Goal: Task Accomplishment & Management: Use online tool/utility

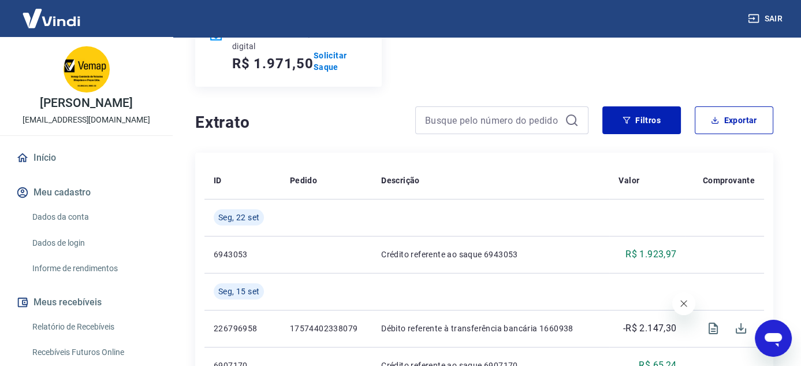
scroll to position [173, 0]
click at [330, 61] on p "Solicitar Saque" at bounding box center [341, 60] width 54 height 23
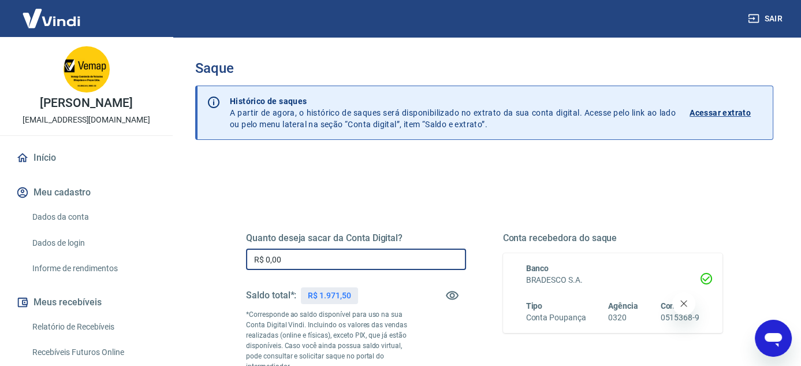
click at [304, 253] on input "R$ 0,00" at bounding box center [356, 258] width 220 height 21
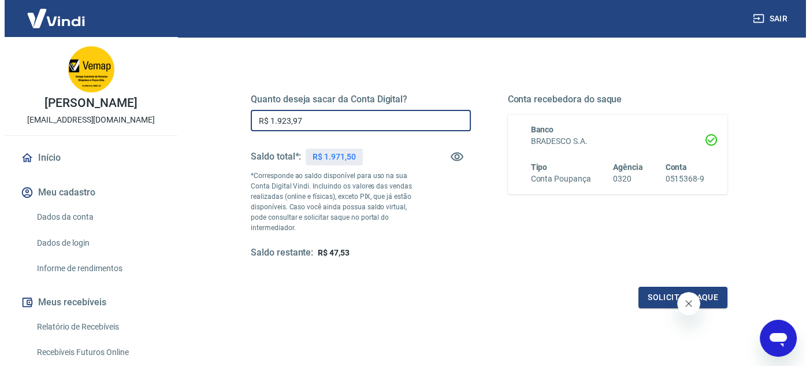
scroll to position [173, 0]
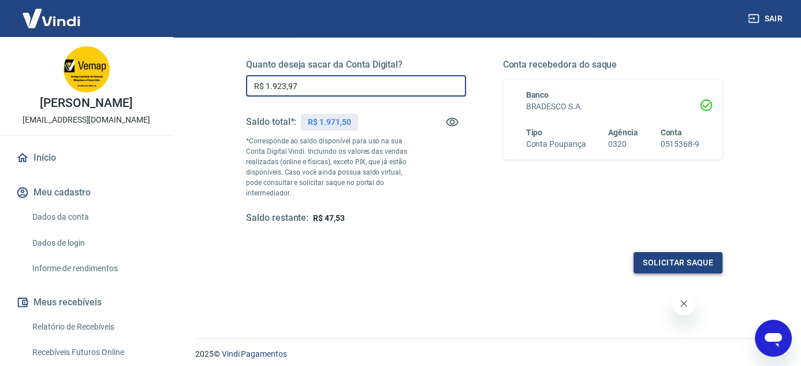
type input "R$ 1.923,97"
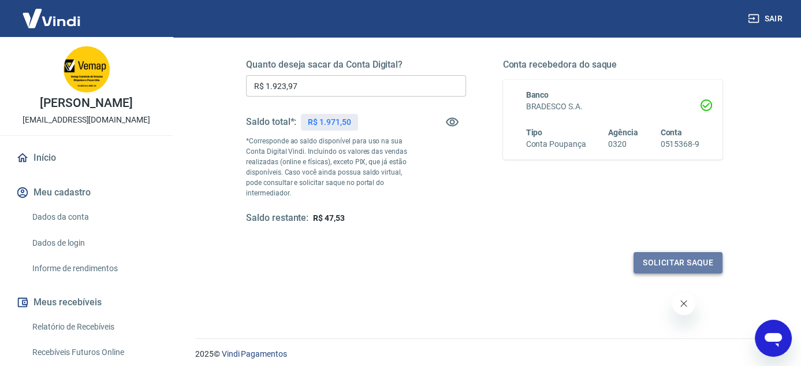
click at [664, 264] on button "Solicitar saque" at bounding box center [678, 262] width 89 height 21
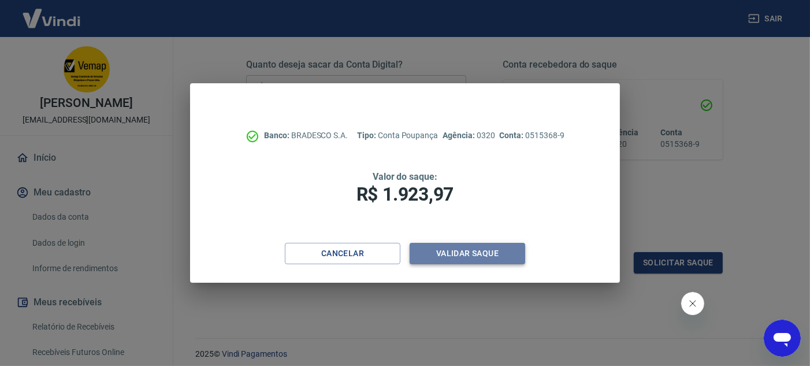
click at [448, 255] on button "Validar saque" at bounding box center [467, 253] width 116 height 21
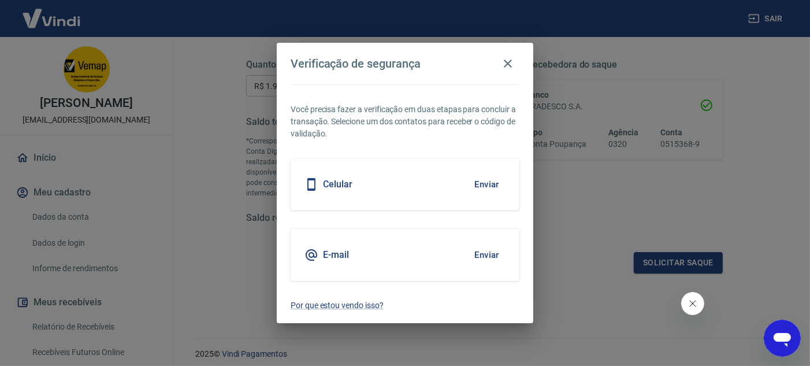
click at [498, 184] on button "Enviar" at bounding box center [487, 184] width 38 height 24
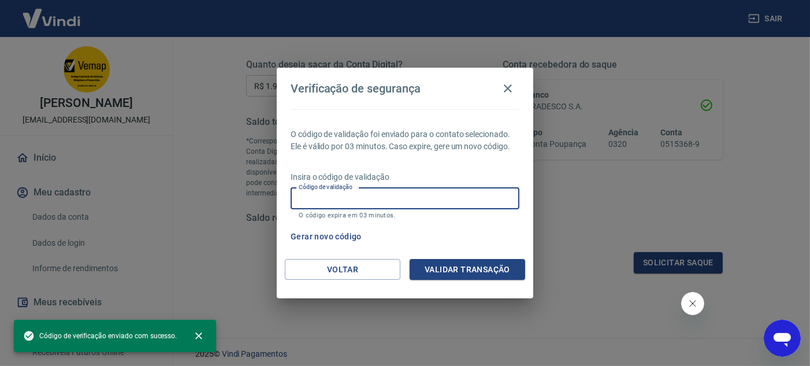
click at [399, 198] on input "Código de validação" at bounding box center [405, 198] width 229 height 21
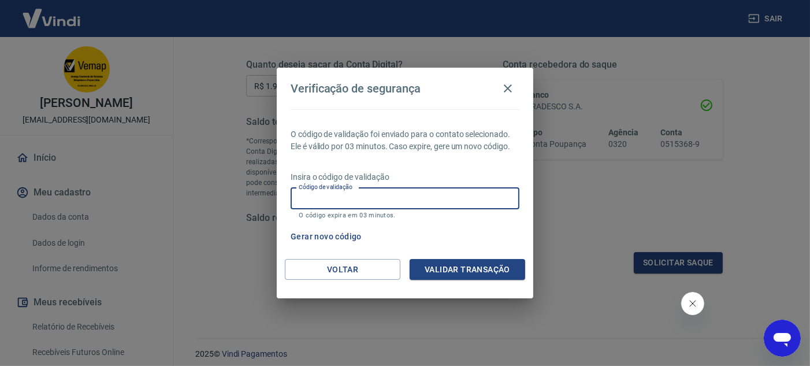
click at [399, 198] on input "Código de validação" at bounding box center [405, 198] width 229 height 21
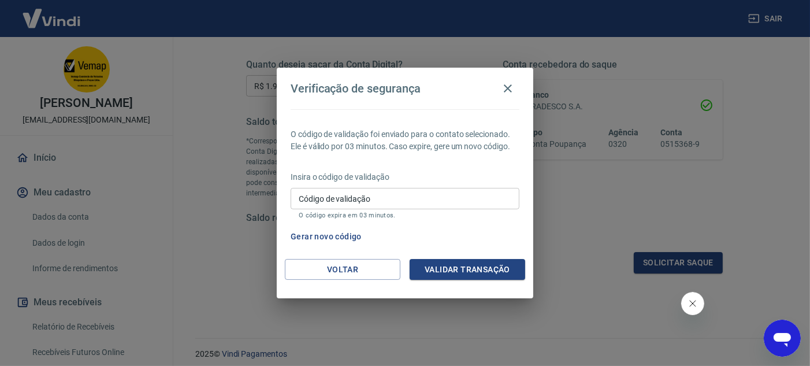
drag, startPoint x: 472, startPoint y: 226, endPoint x: 427, endPoint y: 211, distance: 48.2
click at [468, 226] on div "Gerar novo código" at bounding box center [402, 236] width 233 height 21
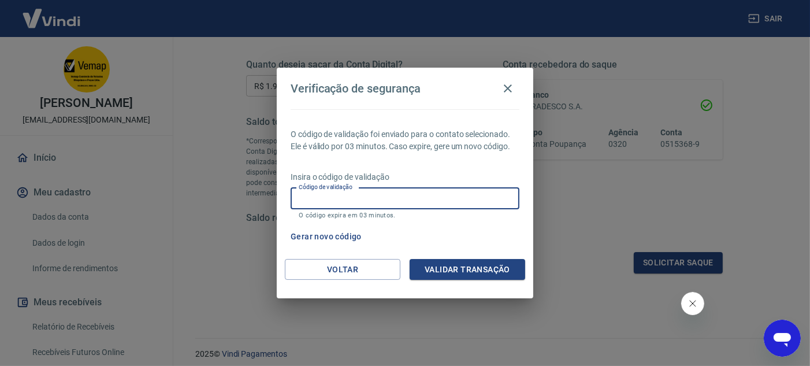
click at [409, 194] on input "Código de validação" at bounding box center [405, 198] width 229 height 21
type input "962849"
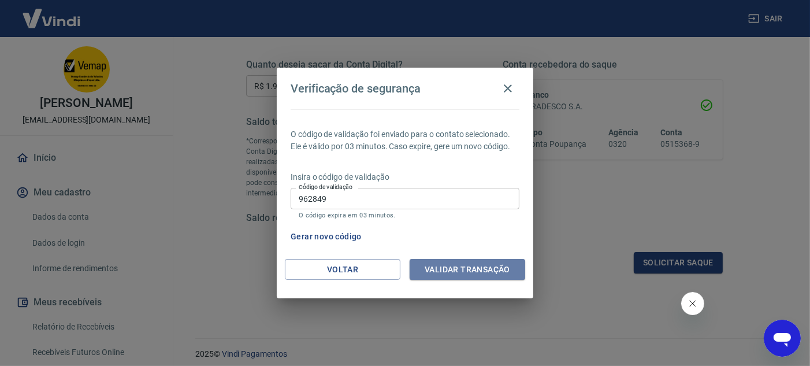
drag, startPoint x: 449, startPoint y: 265, endPoint x: 417, endPoint y: 266, distance: 32.4
click at [448, 265] on button "Validar transação" at bounding box center [467, 269] width 116 height 21
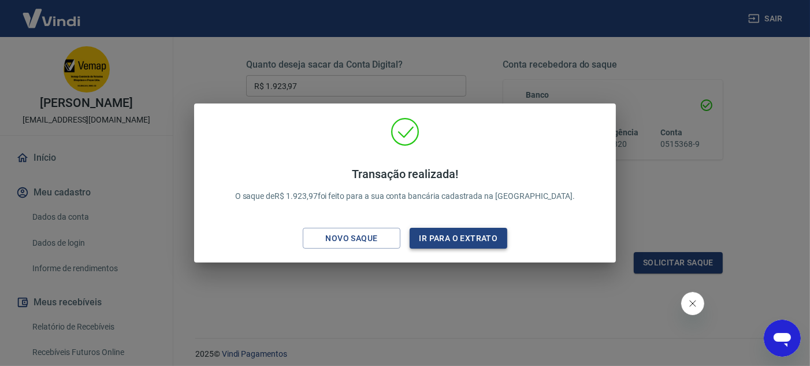
click at [462, 236] on button "Ir para o extrato" at bounding box center [458, 238] width 98 height 21
